Goal: Task Accomplishment & Management: Use online tool/utility

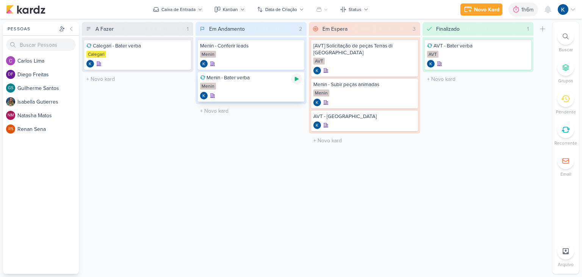
click at [298, 81] on icon at bounding box center [297, 79] width 6 height 6
click at [296, 79] on icon at bounding box center [297, 79] width 4 height 4
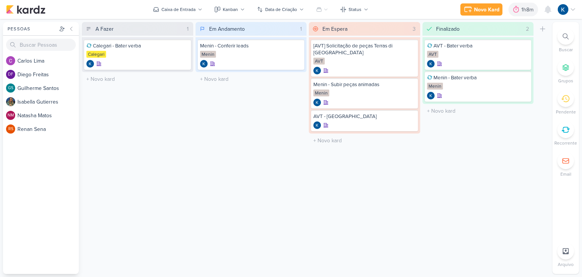
click at [234, 144] on div "Em Andamento 1 Mover Para Esquerda Mover Para Direita [GEOGRAPHIC_DATA] Menin -…" at bounding box center [251, 148] width 111 height 252
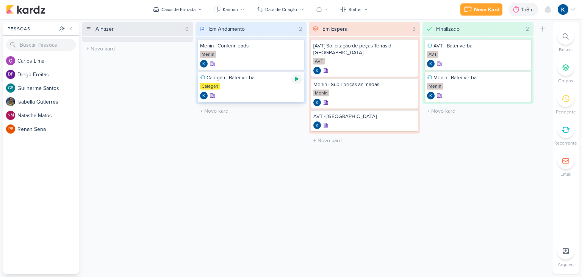
click at [298, 78] on icon at bounding box center [297, 79] width 4 height 4
click at [296, 79] on icon at bounding box center [297, 79] width 4 height 4
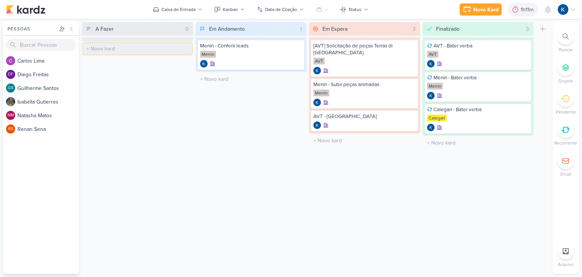
click at [149, 46] on input "text" at bounding box center [137, 48] width 108 height 11
type input "AVT - Comparativo peças PlataformaxTintim"
click at [136, 43] on div "AVT - Comparativo peças PlataformaxTintim" at bounding box center [137, 45] width 102 height 7
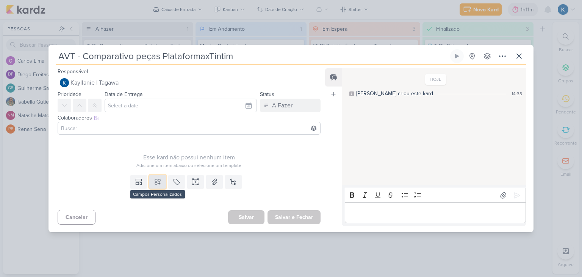
click at [154, 181] on icon at bounding box center [158, 182] width 8 height 8
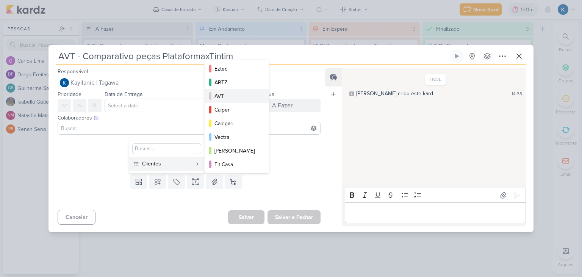
click at [230, 97] on div "AVT" at bounding box center [236, 96] width 45 height 8
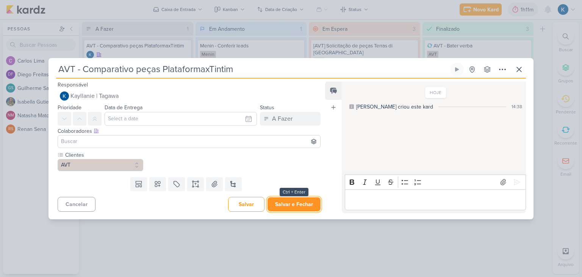
click at [295, 204] on button "Salvar e Fechar" at bounding box center [293, 204] width 53 height 14
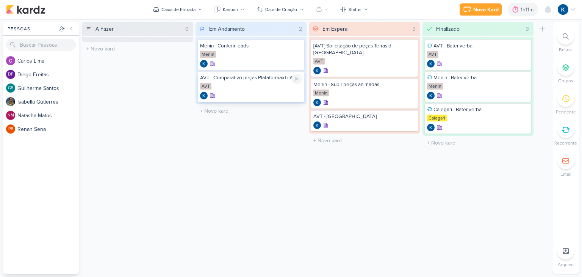
click at [242, 78] on div "AVT - Comparativo peças PlataformaxTintim" at bounding box center [251, 77] width 102 height 7
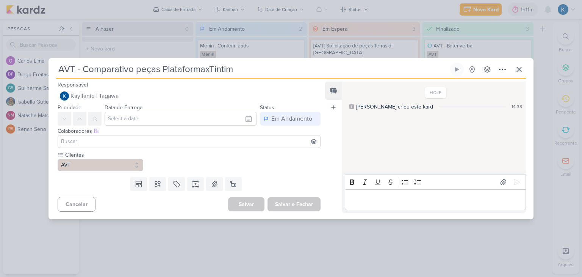
click at [128, 66] on input "AVT - Comparativo peças PlataformaxTintim" at bounding box center [252, 70] width 393 height 14
drag, startPoint x: 133, startPoint y: 69, endPoint x: 97, endPoint y: 68, distance: 36.0
click at [97, 68] on input "AVT - Comparativo peças PlataformaxTintim" at bounding box center [252, 70] width 393 height 14
type input "AVT - Confirmação peças PlataformaxTintim"
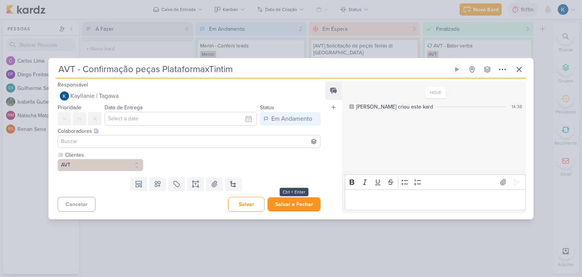
type input "AVT - Confirmação peças PlataformaxTintim"
click at [298, 201] on button "Salvar e Fechar" at bounding box center [293, 204] width 53 height 14
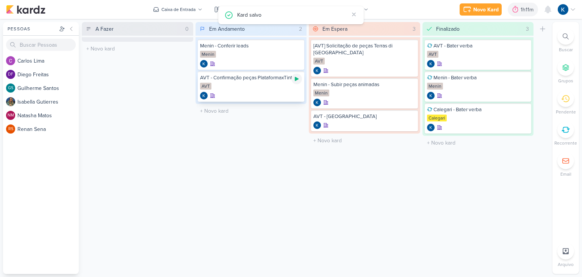
click at [296, 80] on icon at bounding box center [297, 79] width 4 height 4
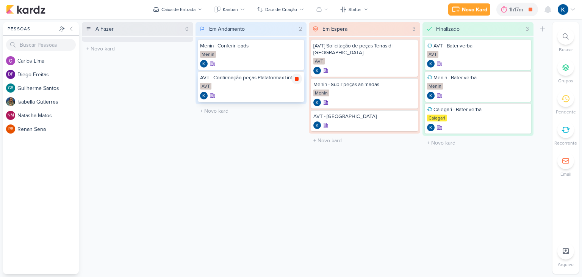
click at [297, 81] on icon at bounding box center [297, 79] width 6 height 6
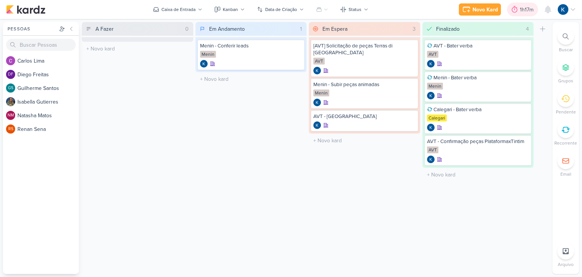
click at [527, 12] on div "1h17m" at bounding box center [528, 10] width 16 height 8
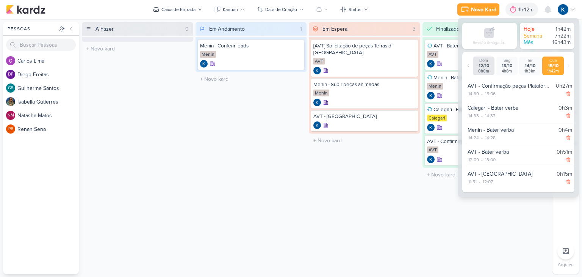
click at [236, 167] on div "Em Andamento 1 Mover Para Esquerda Mover Para Direita [GEOGRAPHIC_DATA] Menin -…" at bounding box center [251, 148] width 111 height 252
